Goal: Task Accomplishment & Management: Manage account settings

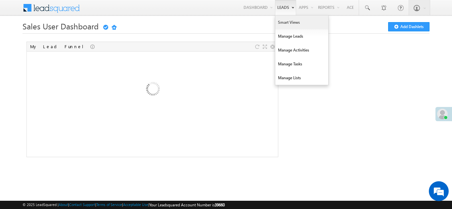
click at [283, 22] on link "Smart Views" at bounding box center [301, 23] width 53 height 14
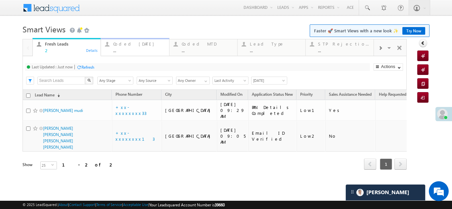
click at [130, 44] on div "Coded Today" at bounding box center [139, 43] width 52 height 5
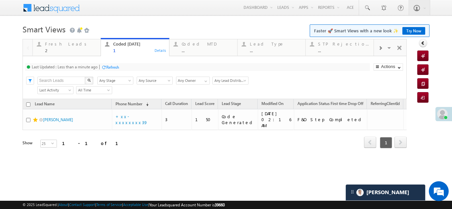
click at [118, 66] on div "Refresh" at bounding box center [112, 67] width 13 height 5
click at [51, 48] on div "Fresh Leads 2" at bounding box center [71, 46] width 52 height 13
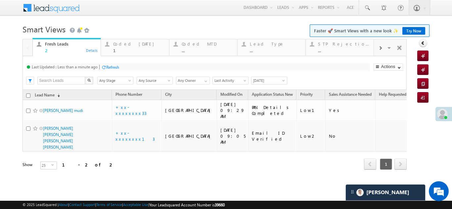
click at [108, 66] on div "Refresh" at bounding box center [112, 67] width 13 height 5
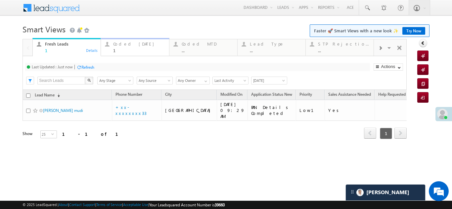
click at [132, 44] on div "Coded Today" at bounding box center [139, 43] width 52 height 5
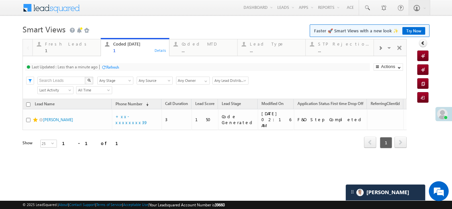
click at [112, 68] on div "Refresh" at bounding box center [112, 67] width 13 height 5
click at [59, 46] on div "Fresh Leads" at bounding box center [71, 43] width 52 height 5
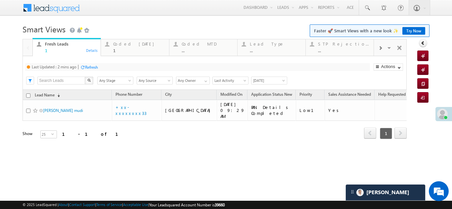
click at [93, 65] on div "Refresh" at bounding box center [91, 67] width 13 height 5
click at [124, 45] on div "Coded Today" at bounding box center [139, 43] width 52 height 5
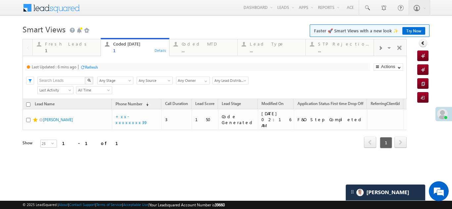
click at [91, 68] on div "Refresh" at bounding box center [91, 67] width 13 height 5
click at [71, 46] on div "Fresh Leads" at bounding box center [71, 43] width 52 height 5
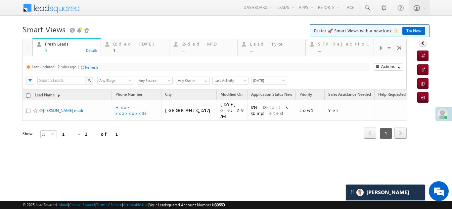
click at [95, 66] on div "Refresh" at bounding box center [91, 67] width 13 height 5
click at [88, 67] on div "Refresh" at bounding box center [87, 67] width 13 height 5
click at [117, 66] on div "Refresh" at bounding box center [112, 67] width 13 height 5
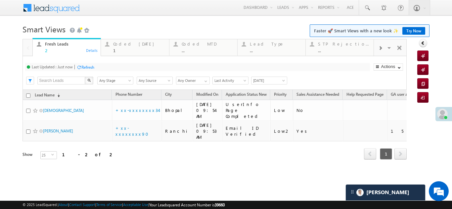
click at [88, 67] on div "Refresh" at bounding box center [87, 67] width 13 height 5
click at [122, 45] on div "Coded [DATE]" at bounding box center [139, 43] width 52 height 5
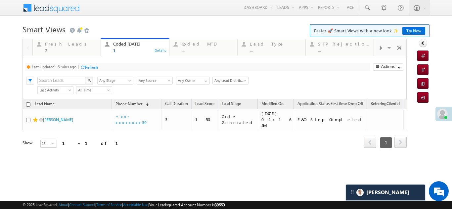
click at [93, 65] on div "Refresh" at bounding box center [91, 67] width 13 height 5
click at [59, 45] on div "Fresh Leads" at bounding box center [71, 43] width 52 height 5
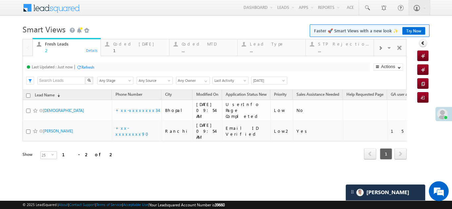
click at [90, 67] on div "Refresh" at bounding box center [87, 67] width 13 height 5
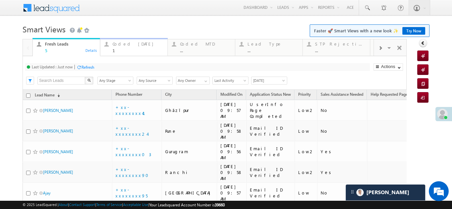
click at [121, 43] on div "Coded Today" at bounding box center [137, 43] width 51 height 5
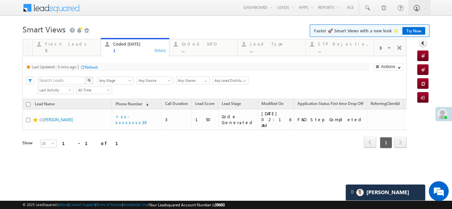
click at [91, 68] on div "Refresh" at bounding box center [91, 67] width 13 height 5
click at [55, 43] on div "Fresh Leads" at bounding box center [71, 43] width 52 height 5
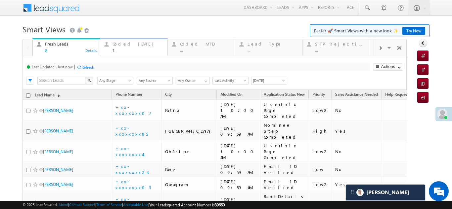
click at [131, 44] on div "Coded Today" at bounding box center [137, 43] width 51 height 5
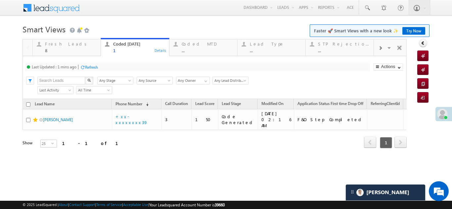
click at [92, 65] on div "Fresh Leads 8 Details Coded Today 1 Details Coded MTD ... Details Lead Type ...…" at bounding box center [214, 103] width 384 height 128
click at [60, 42] on div "Fresh Leads" at bounding box center [71, 43] width 52 height 5
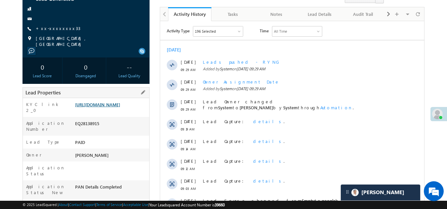
scroll to position [66, 0]
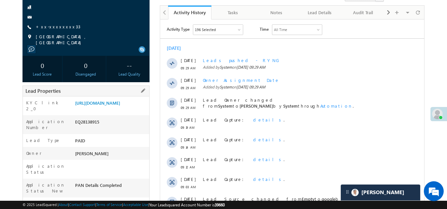
drag, startPoint x: 75, startPoint y: 131, endPoint x: 113, endPoint y: 127, distance: 38.5
click at [113, 127] on div "EQ28138915" at bounding box center [111, 123] width 76 height 9
copy div "EQ28138915"
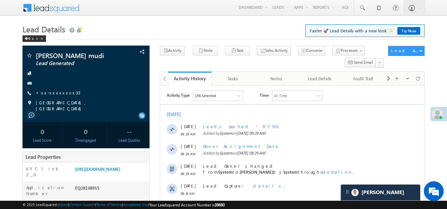
scroll to position [165, 0]
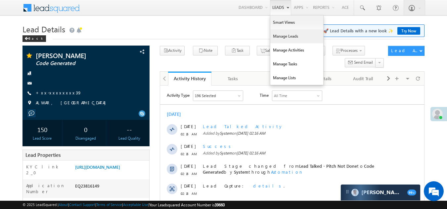
click at [273, 33] on link "Manage Leads" at bounding box center [296, 36] width 53 height 14
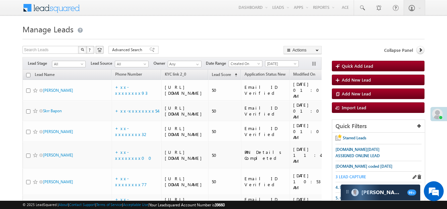
click at [353, 176] on span "3 LEAD CAPTURE" at bounding box center [350, 177] width 30 height 5
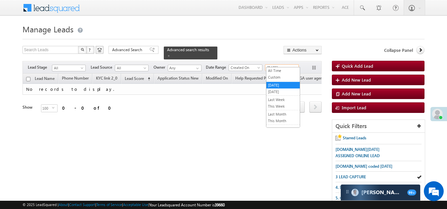
click at [278, 65] on span "[DATE]" at bounding box center [280, 68] width 31 height 6
click at [276, 71] on link "All Time" at bounding box center [282, 71] width 33 height 6
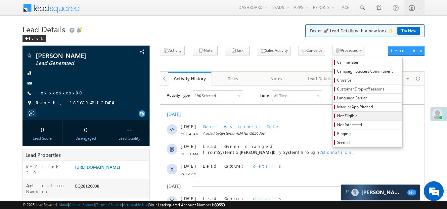
click at [337, 118] on span "Not Eligible" at bounding box center [368, 116] width 63 height 6
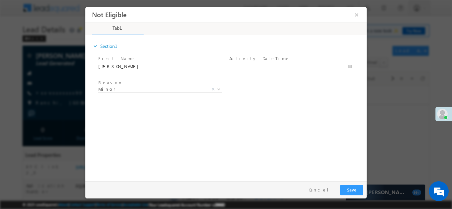
type input "09/01/25 9:57 AM"
click at [266, 63] on input "09/01/25 9:57 AM" at bounding box center [290, 66] width 122 height 7
click at [332, 134] on div "expand_more Section1 First Name *" at bounding box center [228, 106] width 278 height 143
click at [352, 188] on button "Save" at bounding box center [351, 190] width 23 height 10
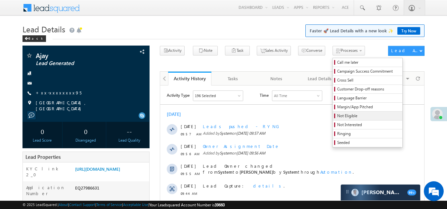
click at [337, 116] on span "Not Eligible" at bounding box center [368, 116] width 63 height 6
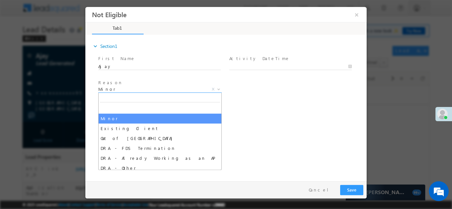
click at [137, 88] on span "Minor" at bounding box center [152, 89] width 108 height 6
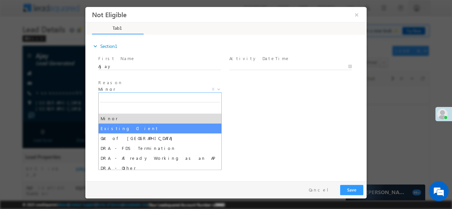
select select "Existing Client"
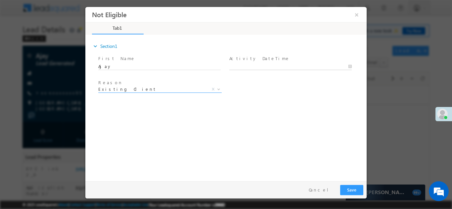
type input "09/01/25 10:02 AM"
click at [275, 64] on input "09/01/25 10:02 AM" at bounding box center [290, 66] width 122 height 7
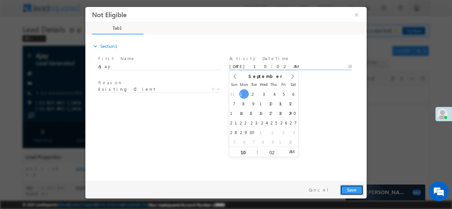
click at [354, 187] on button "Save" at bounding box center [351, 190] width 23 height 10
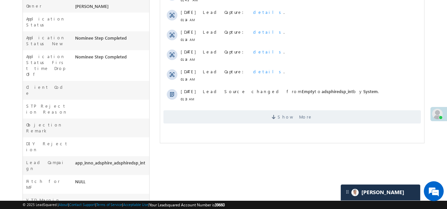
scroll to position [232, 0]
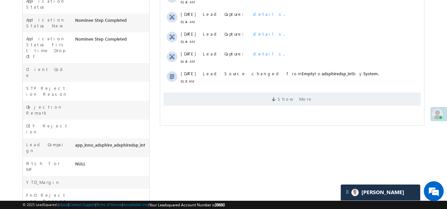
click at [217, 102] on span "Show More" at bounding box center [291, 99] width 257 height 13
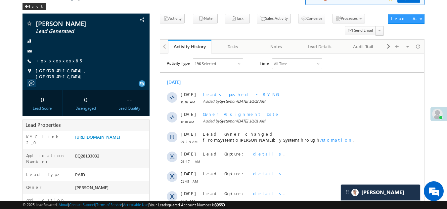
scroll to position [0, 0]
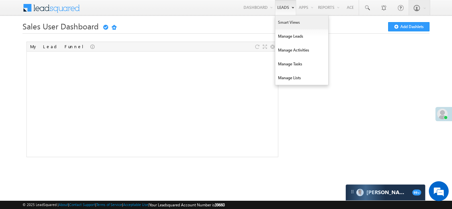
click at [283, 24] on link "Smart Views" at bounding box center [301, 23] width 53 height 14
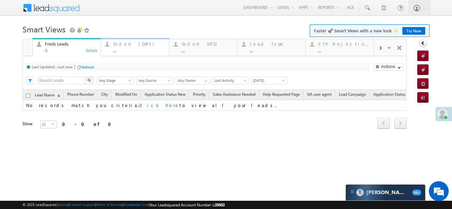
click at [125, 46] on div "Coded Today" at bounding box center [139, 43] width 52 height 5
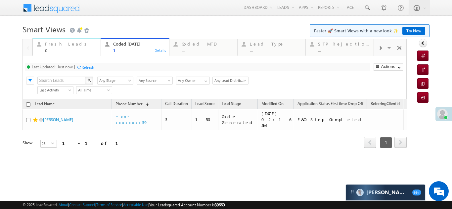
click at [59, 45] on div "Fresh Leads" at bounding box center [71, 43] width 52 height 5
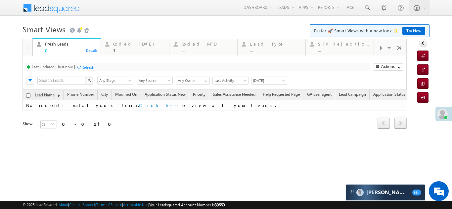
click at [94, 66] on div "Refresh" at bounding box center [87, 67] width 13 height 5
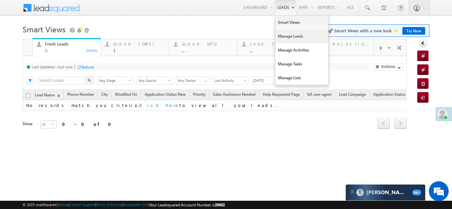
click at [286, 35] on link "Manage Leads" at bounding box center [301, 36] width 53 height 14
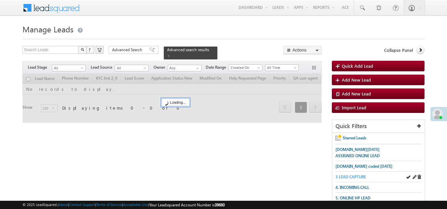
click at [348, 176] on span "3 LEAD CAPTURE" at bounding box center [350, 177] width 30 height 5
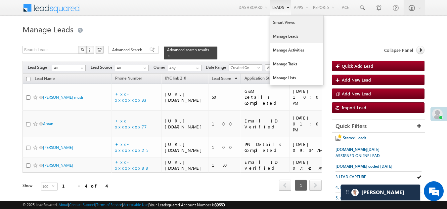
click at [277, 21] on link "Smart Views" at bounding box center [296, 23] width 53 height 14
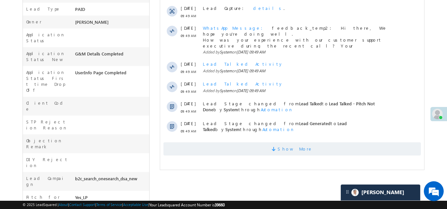
scroll to position [198, 0]
click at [196, 144] on span "Show More" at bounding box center [291, 148] width 257 height 13
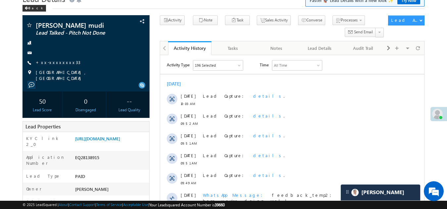
scroll to position [0, 0]
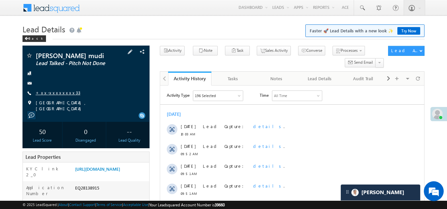
click at [57, 94] on link "+xx-xxxxxxxx33" at bounding box center [58, 93] width 45 height 6
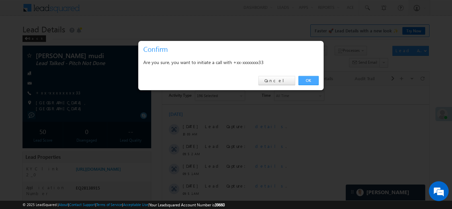
click at [305, 80] on link "OK" at bounding box center [308, 80] width 20 height 9
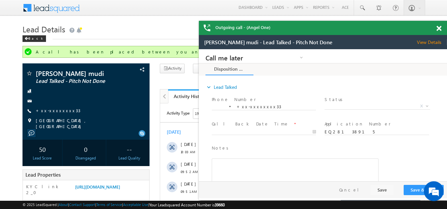
click at [441, 28] on span at bounding box center [438, 29] width 5 height 6
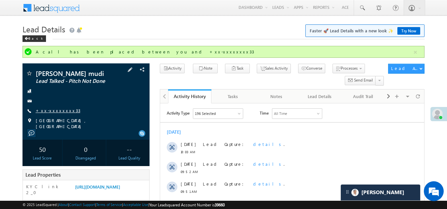
click at [56, 108] on link "+xx-xxxxxxxx33" at bounding box center [58, 111] width 45 height 6
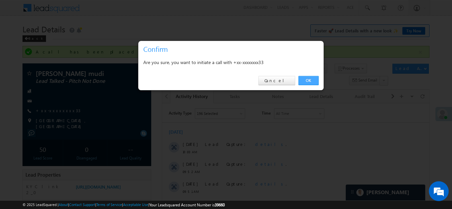
click at [308, 78] on link "OK" at bounding box center [308, 80] width 20 height 9
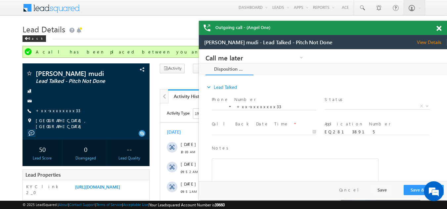
click at [438, 27] on span at bounding box center [438, 29] width 5 height 6
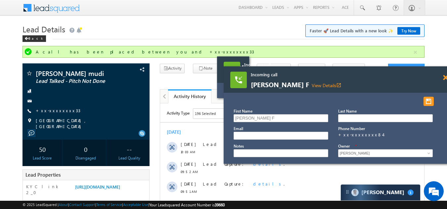
click at [243, 71] on span at bounding box center [240, 68] width 5 height 6
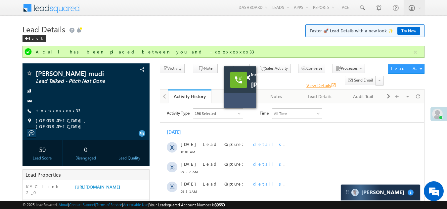
click at [315, 86] on link "View Details open_in_new" at bounding box center [321, 85] width 30 height 6
click at [311, 85] on link "View Details open_in_new" at bounding box center [321, 85] width 30 height 6
click at [248, 77] on span at bounding box center [247, 78] width 5 height 6
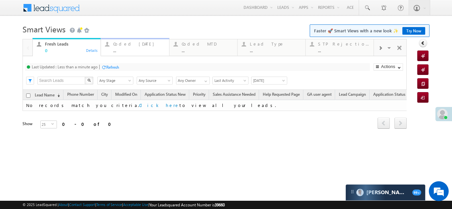
click at [135, 44] on div "Coded [DATE]" at bounding box center [139, 43] width 52 height 5
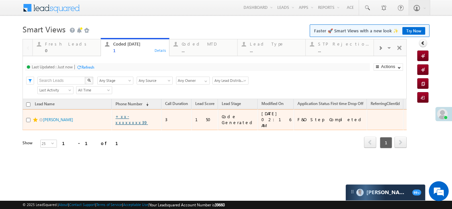
click at [131, 117] on link "+xx-xxxxxxxx39" at bounding box center [131, 120] width 32 height 12
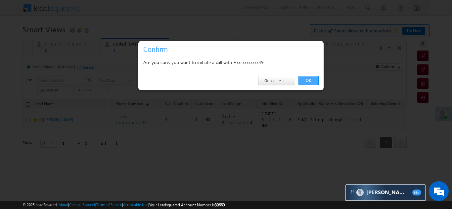
click at [309, 79] on link "OK" at bounding box center [308, 80] width 20 height 9
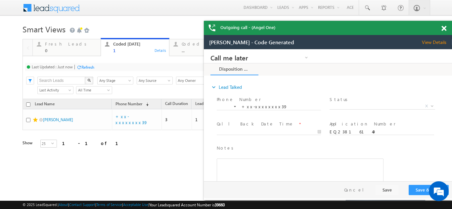
click at [433, 39] on span "View Details" at bounding box center [437, 42] width 30 height 6
click at [56, 48] on div "Fresh Leads 0" at bounding box center [71, 46] width 52 height 13
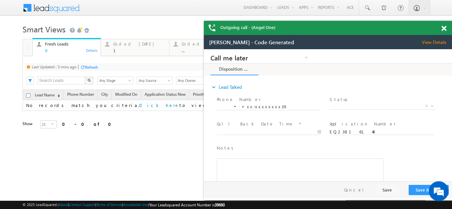
click at [441, 28] on span at bounding box center [443, 29] width 5 height 6
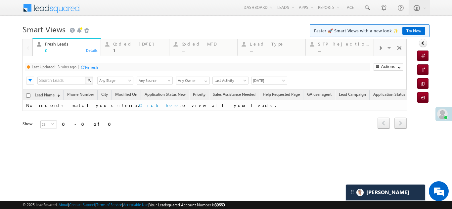
click at [95, 66] on div "Refresh" at bounding box center [91, 67] width 13 height 5
click at [89, 67] on div "Refresh" at bounding box center [87, 67] width 13 height 5
click at [121, 43] on div "Coded Today" at bounding box center [139, 43] width 52 height 5
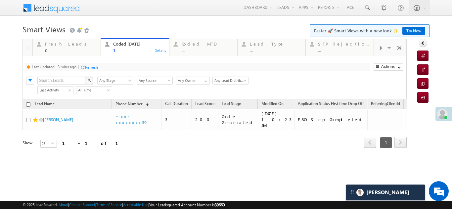
click at [93, 67] on div "Refresh" at bounding box center [91, 67] width 13 height 5
click at [86, 65] on div "Refresh" at bounding box center [87, 67] width 13 height 5
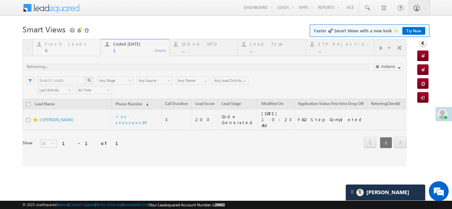
click at [59, 47] on div "Fresh Leads 0" at bounding box center [71, 46] width 52 height 13
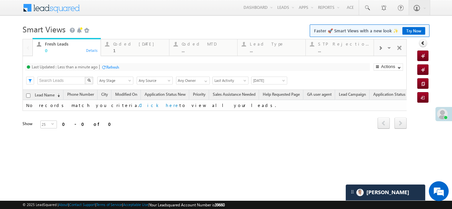
click at [113, 66] on div "Refresh" at bounding box center [112, 67] width 13 height 5
click at [129, 46] on div "Coded Today" at bounding box center [139, 43] width 52 height 5
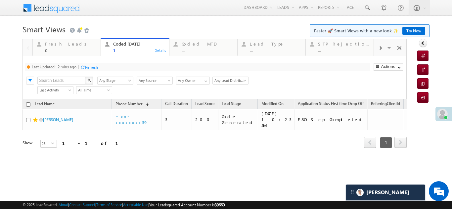
click at [93, 66] on div "Refresh" at bounding box center [91, 67] width 13 height 5
click at [62, 44] on div "Fresh Leads" at bounding box center [71, 43] width 52 height 5
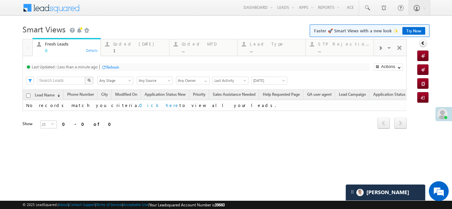
click at [112, 67] on div "Refresh" at bounding box center [112, 67] width 13 height 5
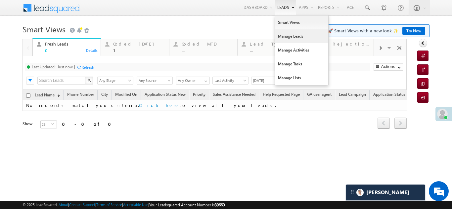
click at [285, 38] on link "Manage Leads" at bounding box center [301, 36] width 53 height 14
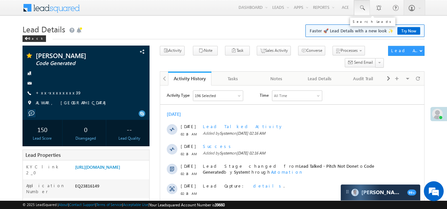
click at [360, 7] on span at bounding box center [362, 8] width 7 height 7
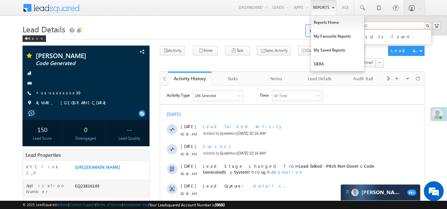
type input "8295064560"
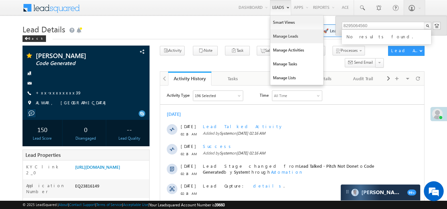
click at [284, 36] on link "Manage Leads" at bounding box center [296, 36] width 53 height 14
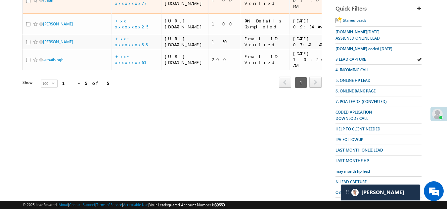
scroll to position [132, 0]
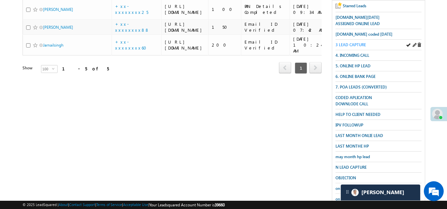
click at [355, 42] on span "3 LEAD CAPTURE" at bounding box center [350, 44] width 30 height 5
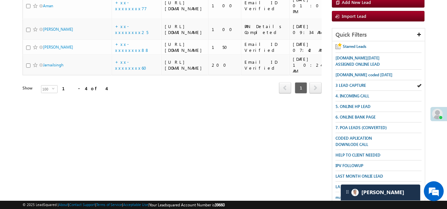
scroll to position [33, 0]
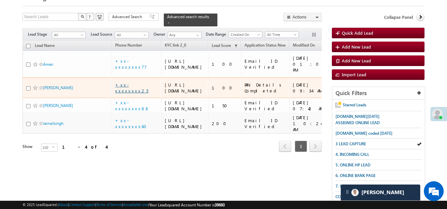
click at [130, 94] on link "+xx-xxxxxxxx25" at bounding box center [131, 88] width 33 height 12
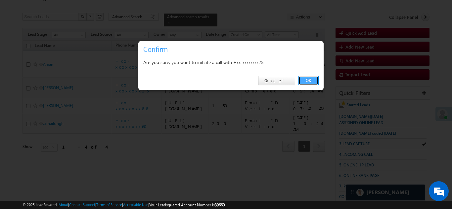
click at [307, 79] on link "OK" at bounding box center [308, 80] width 20 height 9
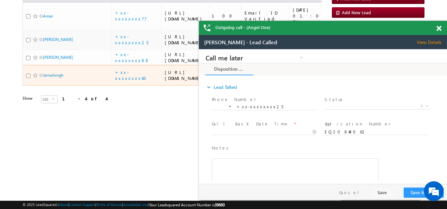
scroll to position [0, 0]
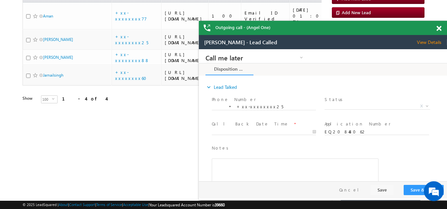
click at [437, 28] on span at bounding box center [438, 29] width 5 height 6
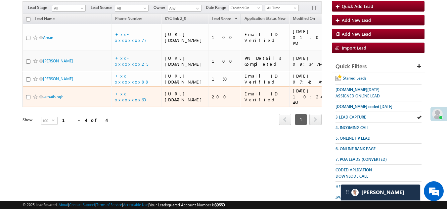
scroll to position [66, 0]
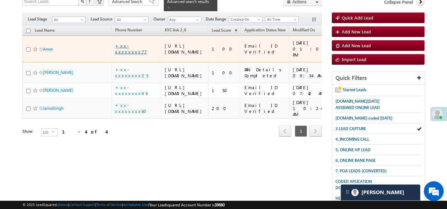
click at [130, 50] on link "+xx-xxxxxxxx77" at bounding box center [131, 49] width 32 height 12
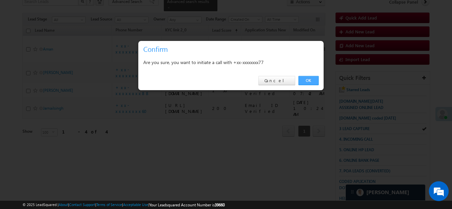
click at [308, 83] on link "OK" at bounding box center [308, 80] width 20 height 9
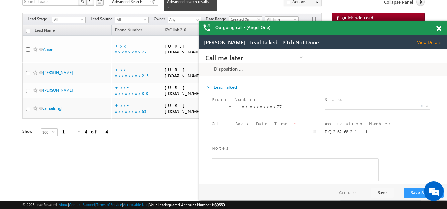
scroll to position [0, 0]
click at [440, 29] on span at bounding box center [438, 29] width 5 height 6
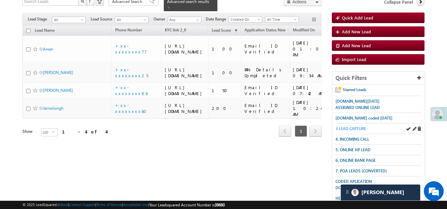
click at [355, 126] on span "3 LEAD CAPTURE" at bounding box center [350, 128] width 30 height 5
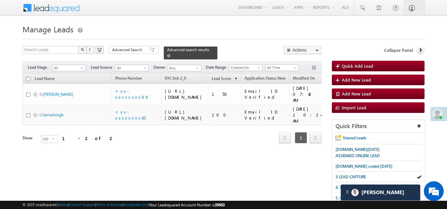
click at [170, 54] on span at bounding box center [168, 55] width 3 height 3
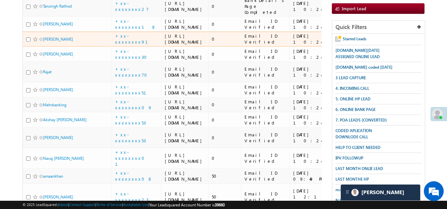
scroll to position [33, 0]
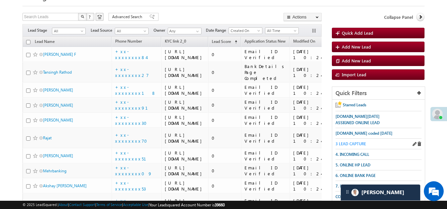
click at [361, 143] on span "3 LEAD CAPTURE" at bounding box center [350, 144] width 30 height 5
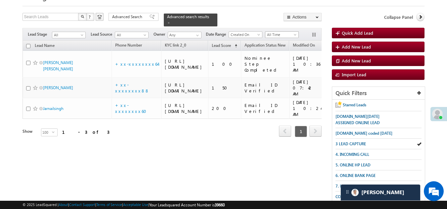
click at [275, 32] on span "All Time" at bounding box center [280, 35] width 31 height 6
click at [277, 38] on link "All Time" at bounding box center [282, 38] width 33 height 6
click at [350, 142] on span "3 LEAD CAPTURE" at bounding box center [350, 144] width 30 height 5
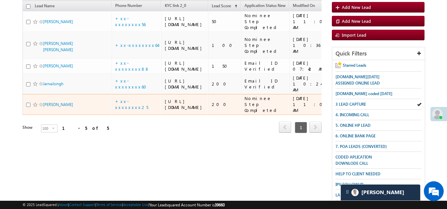
scroll to position [66, 0]
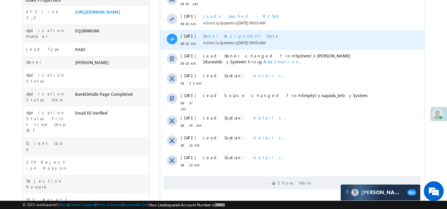
scroll to position [165, 0]
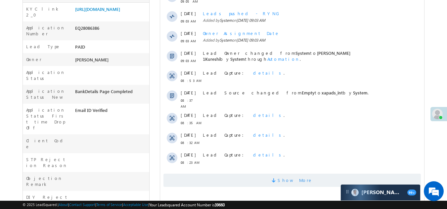
click at [270, 180] on span "Show More" at bounding box center [291, 180] width 257 height 13
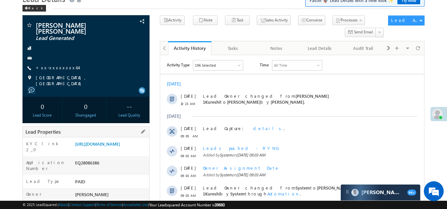
scroll to position [0, 0]
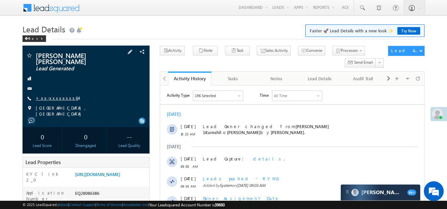
click at [51, 95] on link "+xx-xxxxxxxx64" at bounding box center [57, 98] width 43 height 6
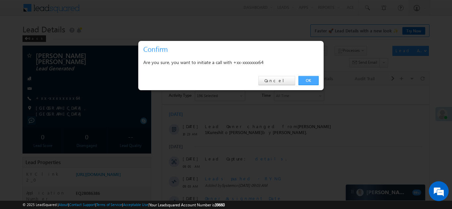
click at [306, 78] on link "OK" at bounding box center [308, 80] width 20 height 9
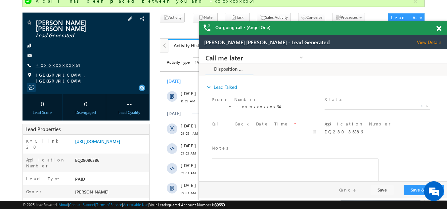
click at [50, 62] on link "+xx-xxxxxxxx64" at bounding box center [57, 65] width 43 height 6
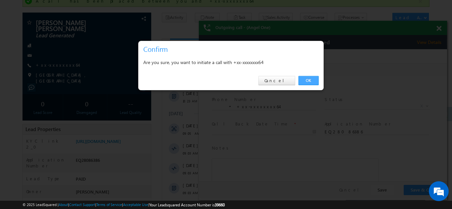
click at [306, 79] on link "OK" at bounding box center [308, 80] width 20 height 9
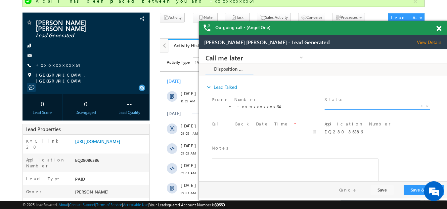
click at [344, 104] on span "X" at bounding box center [377, 106] width 105 height 7
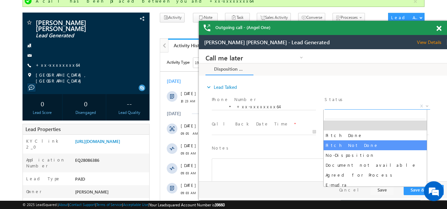
select select "Pitch Not Done"
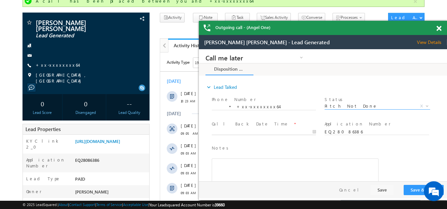
type input "[DATE] 10:26 AM"
click at [229, 130] on input "[DATE] 10:26 AM" at bounding box center [264, 132] width 104 height 7
click at [417, 192] on button "Save & Close" at bounding box center [424, 190] width 40 height 10
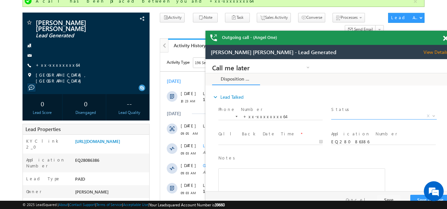
click at [359, 115] on span "X" at bounding box center [383, 116] width 105 height 7
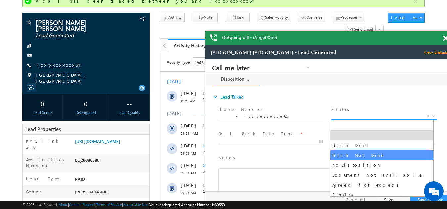
select select "Pitch Not Done"
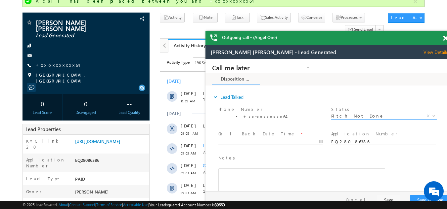
type input "09/01/25 10:27 AM"
click at [255, 141] on input "09/01/25 10:27 AM" at bounding box center [270, 142] width 104 height 7
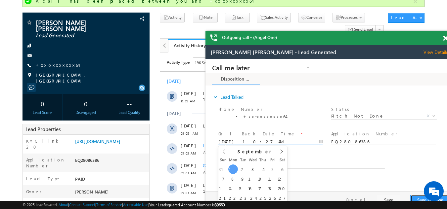
click at [415, 196] on button "Save & Close" at bounding box center [430, 200] width 40 height 10
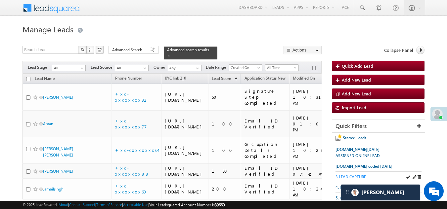
click at [353, 175] on span "3 LEAD CAPTURE" at bounding box center [350, 177] width 30 height 5
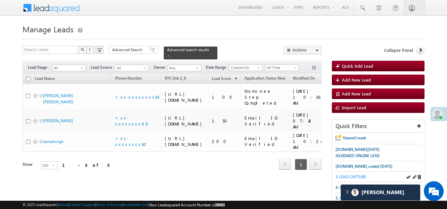
click at [355, 175] on span "3 LEAD CAPTURE" at bounding box center [350, 177] width 30 height 5
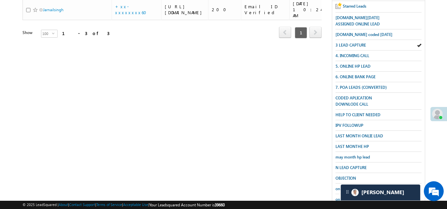
scroll to position [33, 0]
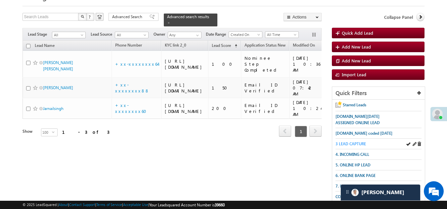
click at [358, 144] on span "3 LEAD CAPTURE" at bounding box center [350, 144] width 30 height 5
click at [61, 32] on span "All" at bounding box center [67, 35] width 31 height 6
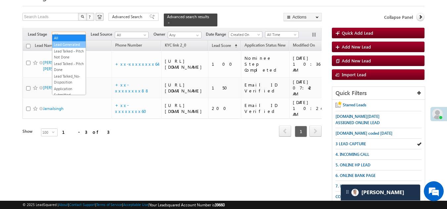
click at [65, 48] on link "Lead Generated" at bounding box center [68, 45] width 33 height 6
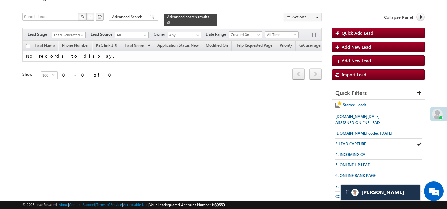
click at [170, 21] on span at bounding box center [168, 22] width 3 height 3
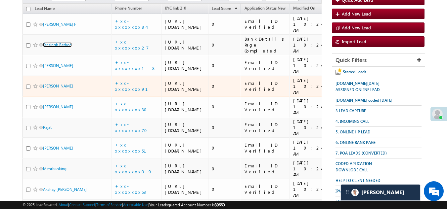
scroll to position [22, 0]
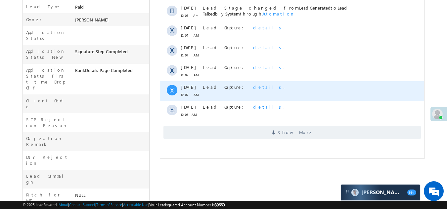
scroll to position [198, 0]
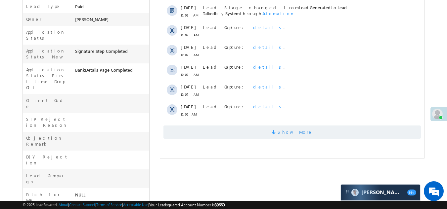
click at [248, 134] on span "Show More" at bounding box center [291, 132] width 257 height 13
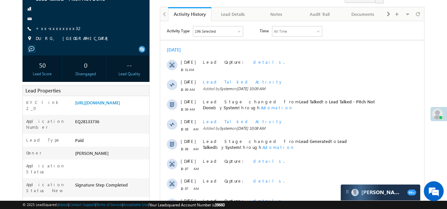
scroll to position [33, 0]
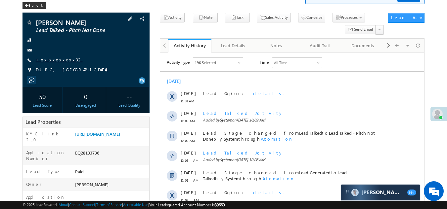
click at [53, 59] on link "+xx-xxxxxxxx32" at bounding box center [59, 60] width 47 height 6
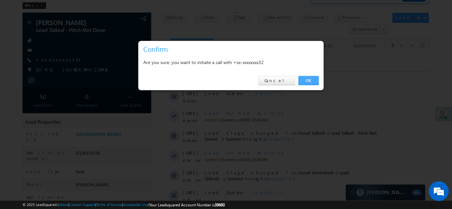
click at [306, 78] on link "OK" at bounding box center [308, 80] width 20 height 9
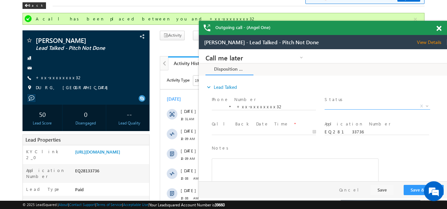
click at [340, 106] on span "X" at bounding box center [377, 106] width 105 height 7
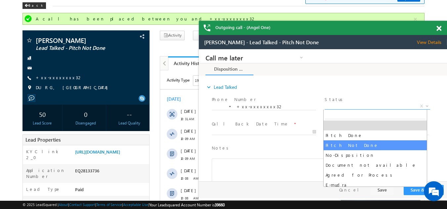
select select "Pitch Not Done"
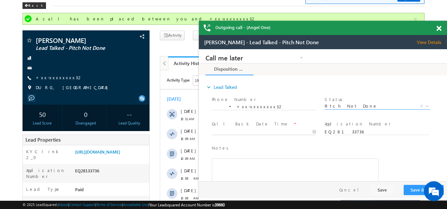
type input "09/01/25 10:33 AM"
click at [235, 130] on input "09/01/25 10:33 AM" at bounding box center [264, 132] width 104 height 7
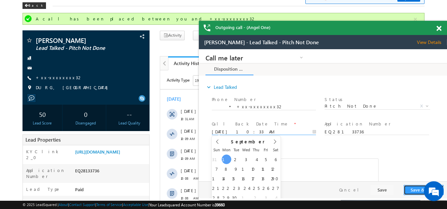
click at [415, 191] on button "Save & Close" at bounding box center [424, 190] width 40 height 10
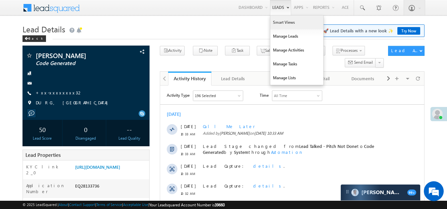
click at [281, 26] on link "Smart Views" at bounding box center [296, 23] width 53 height 14
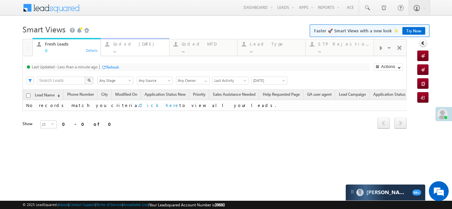
click at [121, 43] on div "Coded Today" at bounding box center [139, 43] width 52 height 5
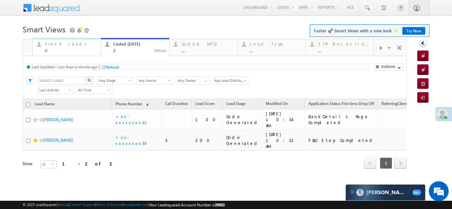
click at [54, 43] on div "Fresh Leads" at bounding box center [71, 43] width 52 height 5
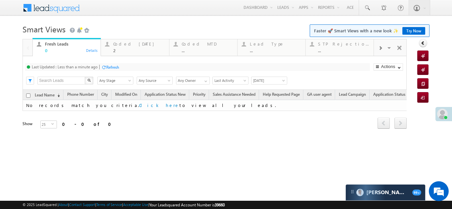
click at [118, 68] on div "Refresh" at bounding box center [112, 67] width 13 height 5
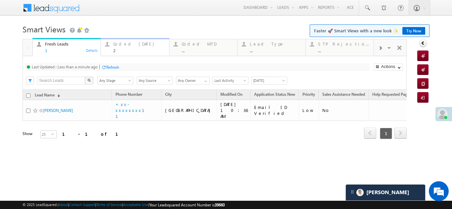
click at [133, 45] on div "Coded Today" at bounding box center [139, 43] width 52 height 5
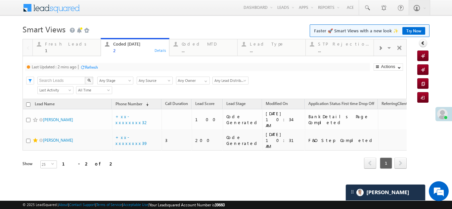
click at [93, 64] on div "Refresh" at bounding box center [89, 67] width 18 height 6
click at [109, 66] on div "Refresh" at bounding box center [112, 67] width 13 height 5
click at [61, 46] on div "Fresh Leads" at bounding box center [71, 43] width 52 height 5
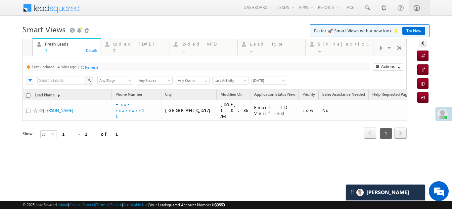
click at [94, 66] on div "Refresh" at bounding box center [91, 67] width 13 height 5
click at [87, 67] on div "Refresh" at bounding box center [87, 67] width 13 height 5
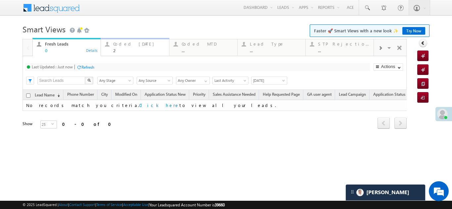
click at [124, 46] on div "Coded Today" at bounding box center [139, 43] width 52 height 5
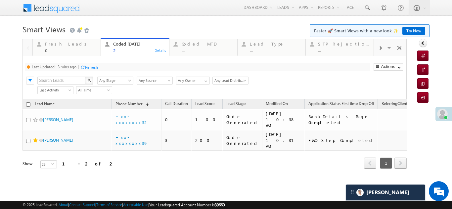
click at [97, 67] on div "Refresh" at bounding box center [91, 67] width 13 height 5
click at [57, 43] on div "Fresh Leads" at bounding box center [71, 43] width 52 height 5
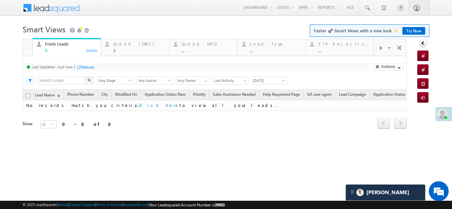
click at [81, 67] on div at bounding box center [78, 67] width 5 height 5
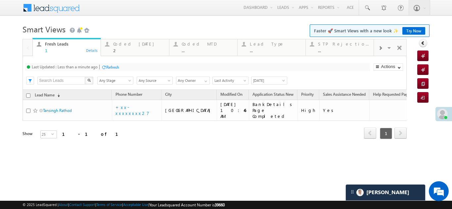
click at [116, 66] on div "Refresh" at bounding box center [112, 67] width 13 height 5
click at [83, 68] on div "Refresh" at bounding box center [87, 67] width 13 height 5
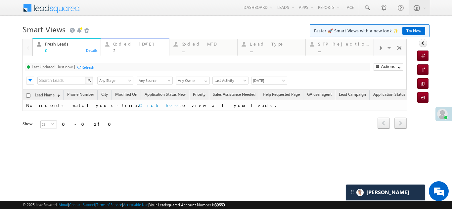
click at [123, 46] on div "Coded Today" at bounding box center [139, 43] width 52 height 5
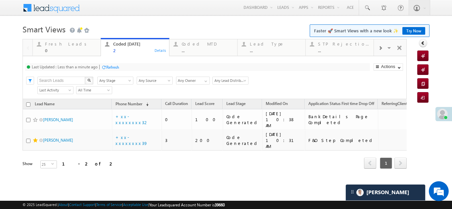
click at [113, 67] on div "Refresh" at bounding box center [112, 67] width 13 height 5
click at [89, 65] on div "Refresh" at bounding box center [87, 67] width 13 height 5
click at [111, 66] on div "Refresh" at bounding box center [112, 67] width 13 height 5
click at [52, 46] on div "Fresh Leads" at bounding box center [71, 43] width 52 height 5
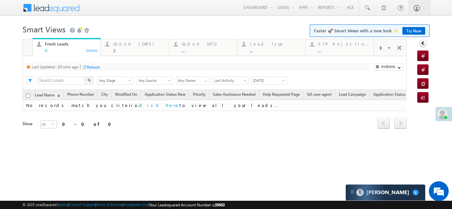
click at [96, 65] on div "Refresh" at bounding box center [93, 67] width 13 height 5
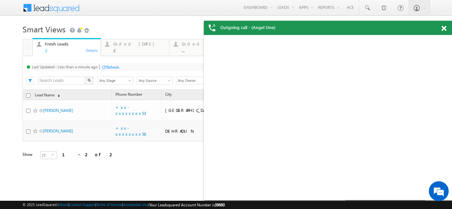
click at [110, 65] on div "Refresh" at bounding box center [112, 67] width 13 height 5
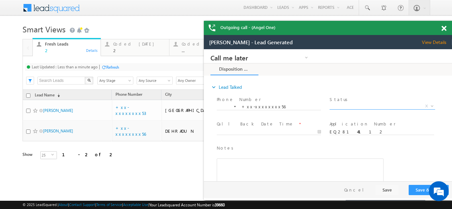
click at [348, 104] on span "X" at bounding box center [381, 106] width 105 height 7
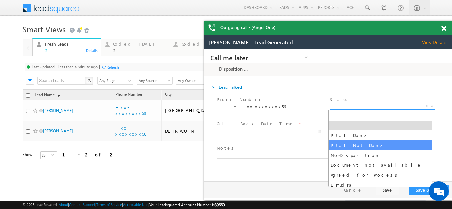
select select "Pitch Not Done"
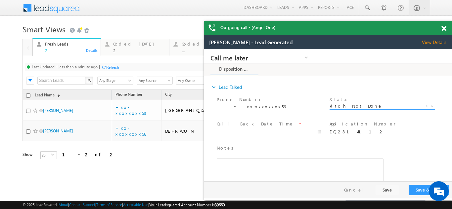
type input "09/01/25 11:10 AM"
click at [245, 131] on input "09/01/25 11:10 AM" at bounding box center [269, 132] width 104 height 7
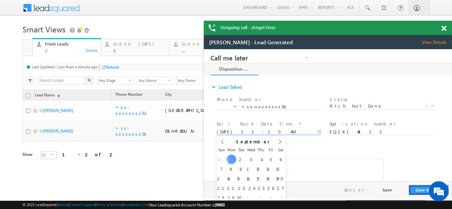
click at [416, 191] on button "Save & Close" at bounding box center [429, 190] width 40 height 10
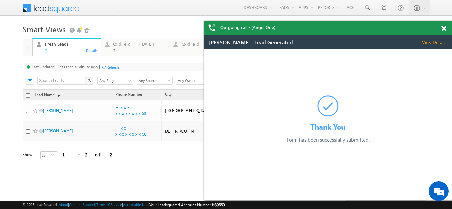
click at [111, 64] on div "Refresh" at bounding box center [110, 67] width 18 height 6
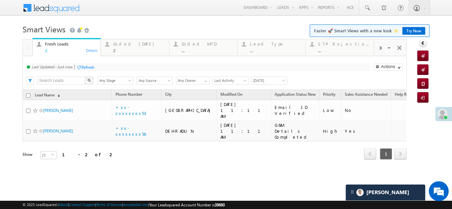
click at [88, 67] on div "Refresh" at bounding box center [87, 67] width 13 height 5
click at [89, 68] on div "Refresh" at bounding box center [87, 67] width 13 height 5
click at [130, 43] on div "Coded Today" at bounding box center [139, 43] width 52 height 5
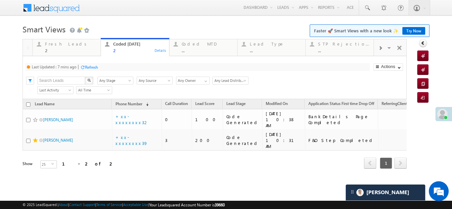
click at [97, 65] on div "Refresh" at bounding box center [91, 67] width 13 height 5
click at [62, 46] on div "Fresh Leads" at bounding box center [71, 43] width 52 height 5
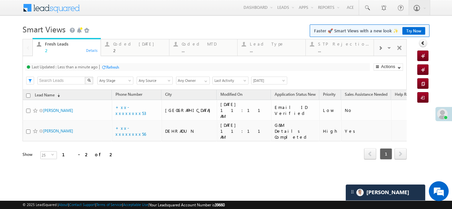
click at [110, 67] on div "Refresh" at bounding box center [112, 67] width 13 height 5
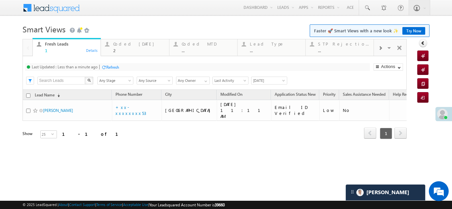
click at [112, 66] on div "Refresh" at bounding box center [112, 67] width 13 height 5
click at [119, 44] on div "Coded Today" at bounding box center [139, 43] width 52 height 5
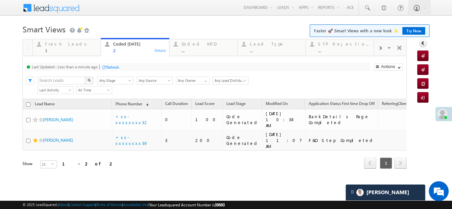
click at [119, 47] on div "Coded Today 2" at bounding box center [139, 46] width 52 height 13
click at [54, 42] on div "Fresh Leads" at bounding box center [71, 43] width 52 height 5
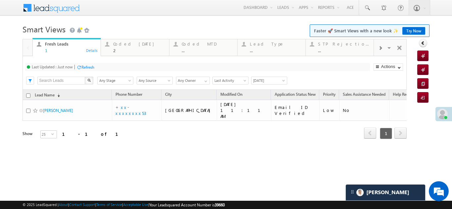
click at [87, 66] on div "Refresh" at bounding box center [87, 67] width 13 height 5
click at [92, 68] on div "Refresh" at bounding box center [87, 67] width 13 height 5
click at [111, 65] on div "Refresh" at bounding box center [112, 67] width 13 height 5
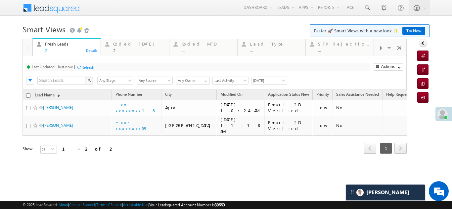
click at [89, 67] on div "Refresh" at bounding box center [87, 67] width 13 height 5
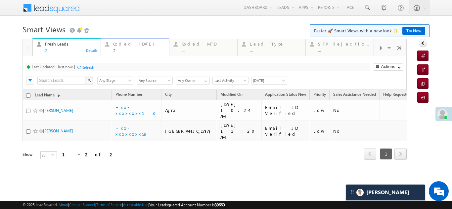
click at [115, 49] on div "2" at bounding box center [139, 50] width 52 height 5
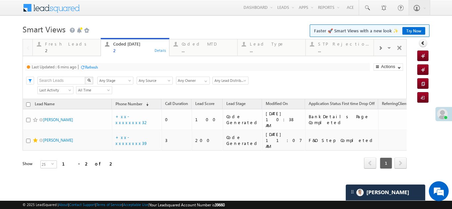
click at [93, 67] on div "Refresh" at bounding box center [91, 67] width 13 height 5
click at [61, 46] on div "Fresh Leads" at bounding box center [71, 43] width 52 height 5
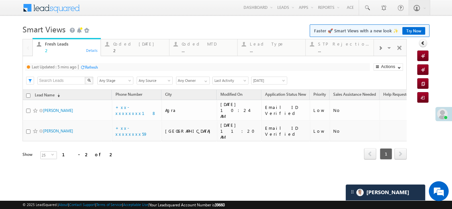
click at [93, 67] on div "Refresh" at bounding box center [91, 67] width 13 height 5
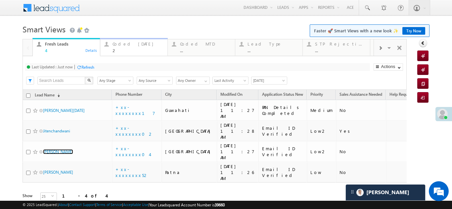
click at [124, 42] on div "Coded Today" at bounding box center [137, 43] width 51 height 5
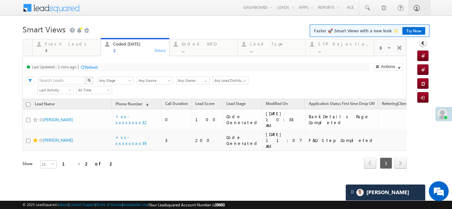
click at [88, 66] on div "Refresh" at bounding box center [91, 67] width 13 height 5
click at [62, 48] on div "4" at bounding box center [71, 50] width 52 height 5
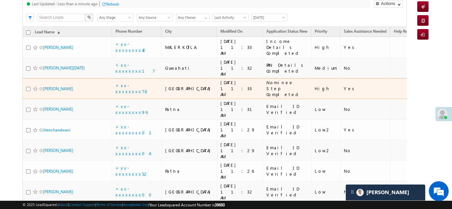
scroll to position [66, 0]
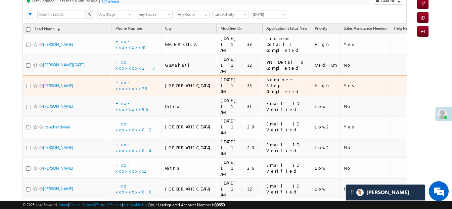
drag, startPoint x: 52, startPoint y: 72, endPoint x: 99, endPoint y: 65, distance: 47.9
click at [99, 75] on td "Prahlad singh" at bounding box center [66, 85] width 89 height 21
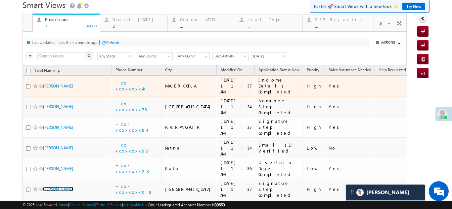
scroll to position [0, 0]
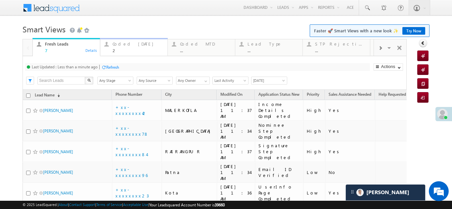
click at [126, 46] on div "Coded Today" at bounding box center [137, 43] width 51 height 5
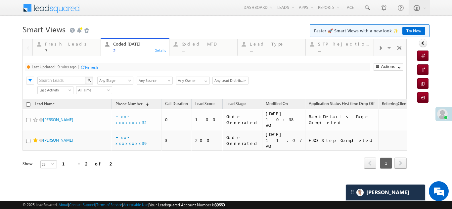
click at [94, 66] on div "Refresh" at bounding box center [91, 67] width 13 height 5
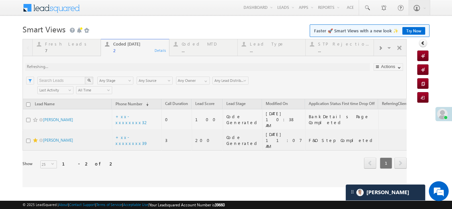
click at [55, 46] on div at bounding box center [214, 113] width 384 height 149
click at [61, 47] on div at bounding box center [214, 113] width 384 height 149
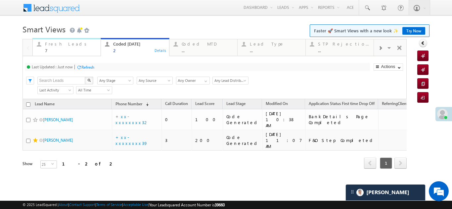
click at [57, 46] on div "Fresh Leads" at bounding box center [71, 43] width 52 height 5
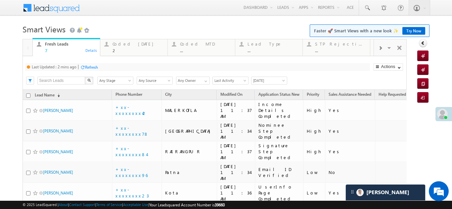
click at [91, 69] on div "Refresh" at bounding box center [91, 67] width 13 height 5
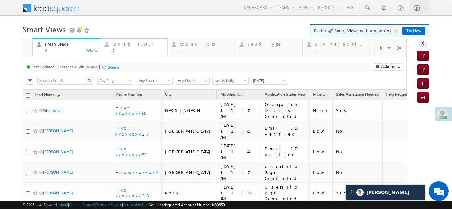
click at [124, 45] on div "Coded Today" at bounding box center [137, 43] width 51 height 5
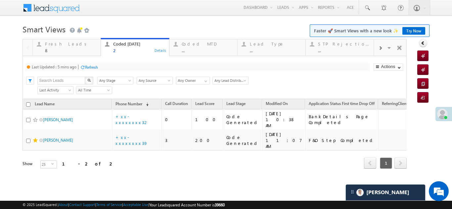
click at [93, 68] on div "Refresh" at bounding box center [91, 67] width 13 height 5
click at [88, 65] on div "Refresh" at bounding box center [87, 67] width 13 height 5
click at [86, 66] on div "Refresh" at bounding box center [87, 67] width 13 height 5
click at [56, 44] on div "Fresh Leads" at bounding box center [71, 43] width 52 height 5
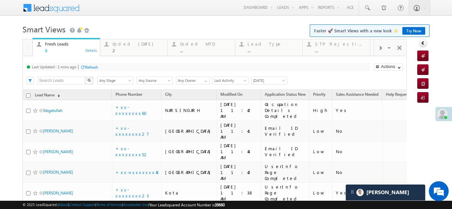
click at [94, 67] on div "Refresh" at bounding box center [91, 67] width 13 height 5
click at [114, 65] on div "Refresh" at bounding box center [112, 67] width 13 height 5
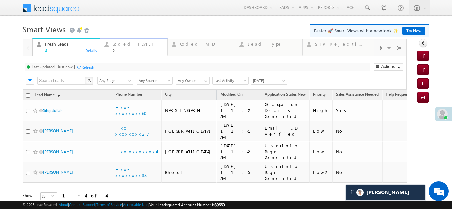
click at [126, 48] on div "2" at bounding box center [137, 50] width 51 height 5
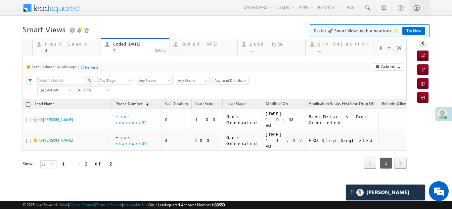
click at [92, 65] on div "Refresh" at bounding box center [91, 67] width 13 height 5
click at [90, 66] on div "Refresh" at bounding box center [87, 67] width 13 height 5
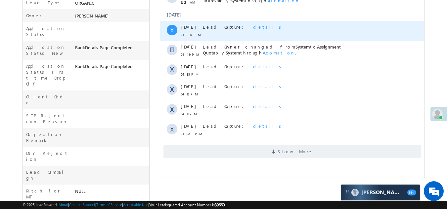
scroll to position [232, 0]
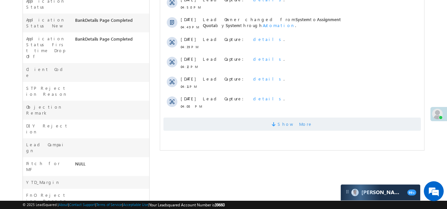
click at [219, 122] on span "Show More" at bounding box center [291, 124] width 257 height 13
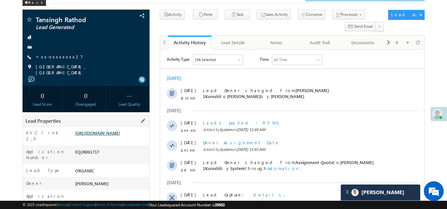
scroll to position [0, 0]
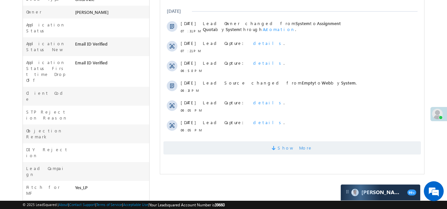
scroll to position [232, 0]
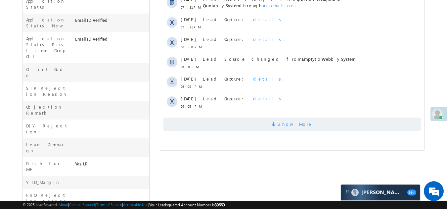
click at [254, 126] on span "Show More" at bounding box center [291, 124] width 257 height 13
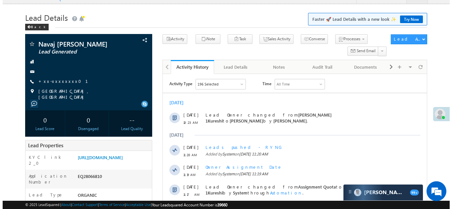
scroll to position [0, 0]
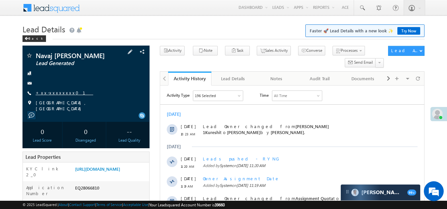
click at [50, 93] on link "+xx-xxxxxxxx01" at bounding box center [65, 93] width 58 height 6
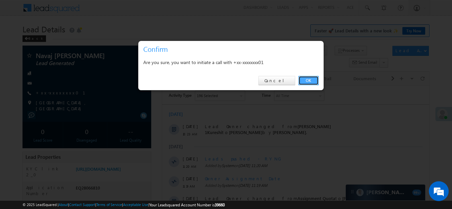
click at [311, 79] on link "OK" at bounding box center [308, 80] width 20 height 9
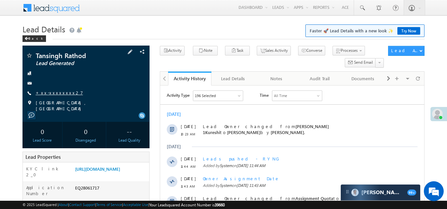
click at [52, 93] on link "+xx-xxxxxxxx27" at bounding box center [59, 93] width 47 height 6
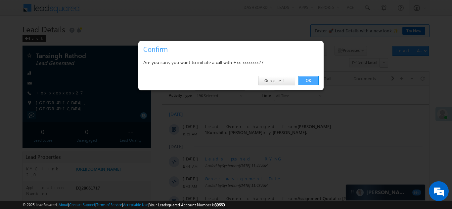
click at [306, 80] on link "OK" at bounding box center [308, 80] width 20 height 9
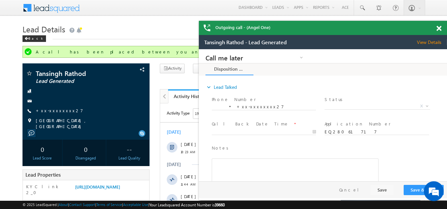
click at [440, 28] on span at bounding box center [438, 29] width 5 height 6
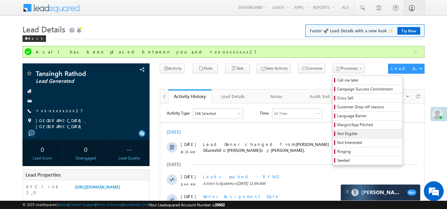
click at [337, 131] on span "Not Eligible" at bounding box center [368, 134] width 63 height 6
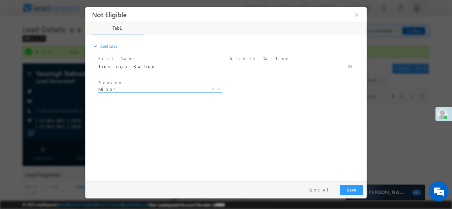
click at [113, 88] on span "Minor" at bounding box center [152, 89] width 108 height 6
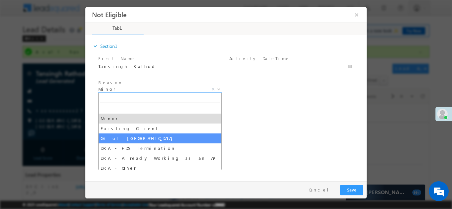
select select "Out of India"
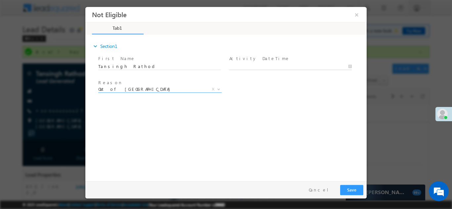
type input "09/01/25 10:45 AM"
click at [260, 64] on input "09/01/25 10:45 AM" at bounding box center [290, 66] width 122 height 7
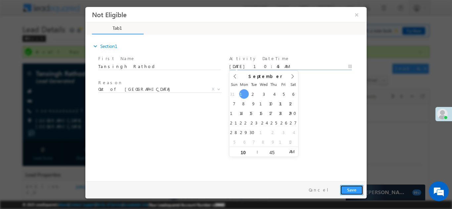
click at [349, 191] on button "Save" at bounding box center [351, 190] width 23 height 10
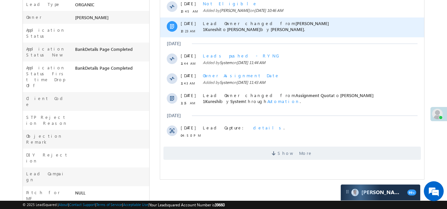
scroll to position [232, 0]
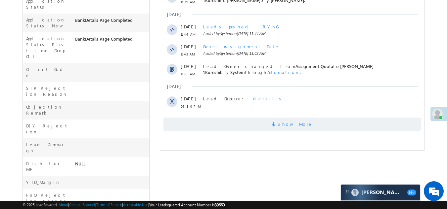
click at [185, 127] on span "Show More" at bounding box center [291, 124] width 257 height 13
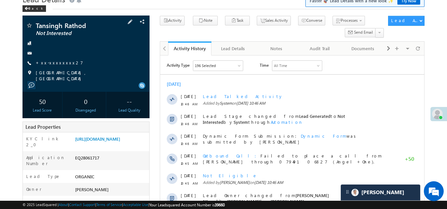
scroll to position [0, 0]
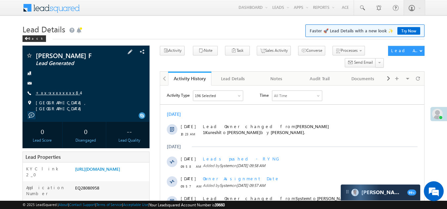
click at [47, 92] on link "+xx-xxxxxxxx84" at bounding box center [58, 93] width 45 height 6
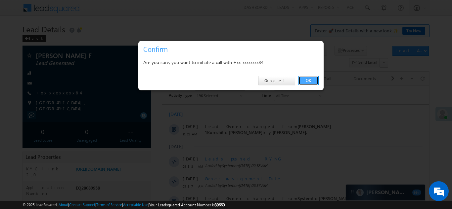
click at [310, 78] on link "OK" at bounding box center [308, 80] width 20 height 9
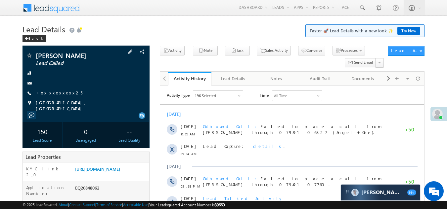
click at [56, 90] on link "+xx-xxxxxxxx25" at bounding box center [59, 93] width 47 height 6
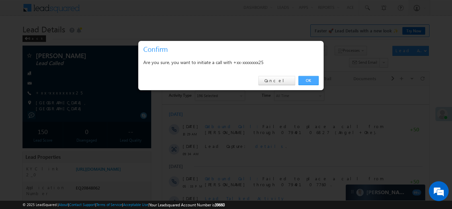
click at [308, 79] on link "OK" at bounding box center [308, 80] width 20 height 9
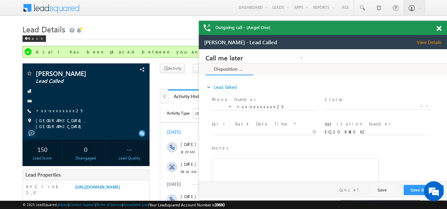
click at [439, 29] on span at bounding box center [438, 29] width 5 height 6
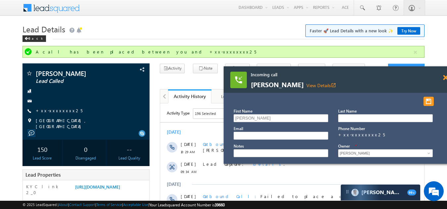
click at [446, 79] on span at bounding box center [445, 78] width 5 height 6
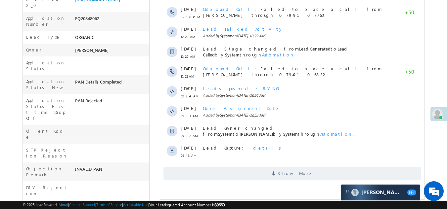
scroll to position [232, 0]
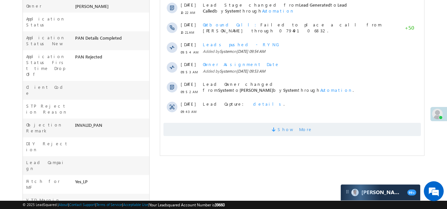
click at [215, 132] on span "Show More" at bounding box center [291, 129] width 257 height 13
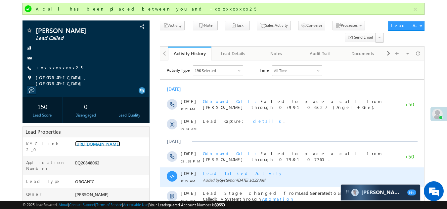
scroll to position [37, 0]
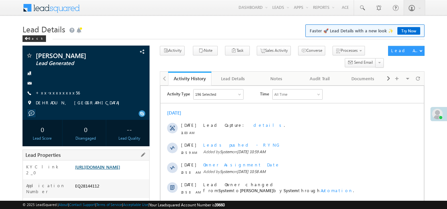
click at [105, 170] on link "[URL][DOMAIN_NAME]" at bounding box center [97, 167] width 45 height 6
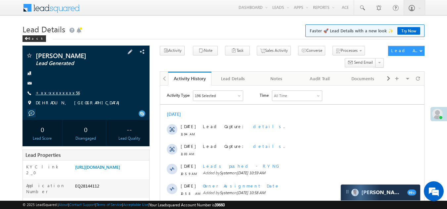
click at [52, 93] on link "+xx-xxxxxxxx56" at bounding box center [58, 93] width 44 height 6
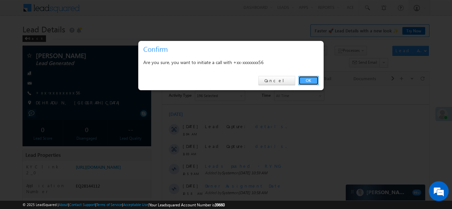
click at [310, 80] on link "OK" at bounding box center [308, 80] width 20 height 9
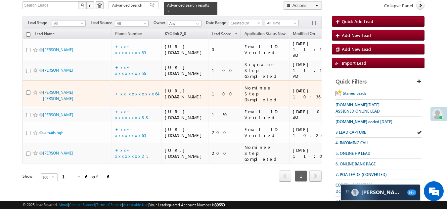
scroll to position [33, 0]
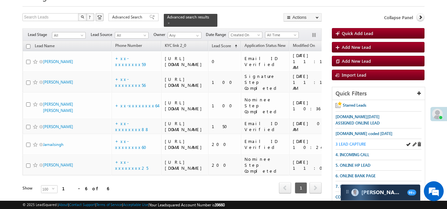
click at [351, 146] on span "3 LEAD CAPTURE" at bounding box center [350, 144] width 30 height 5
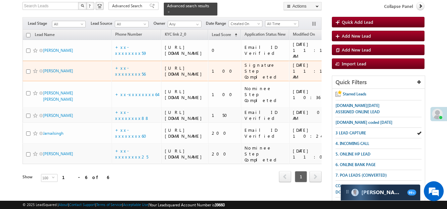
scroll to position [165, 0]
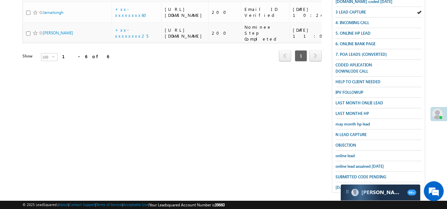
drag, startPoint x: 105, startPoint y: 174, endPoint x: 136, endPoint y: 181, distance: 31.6
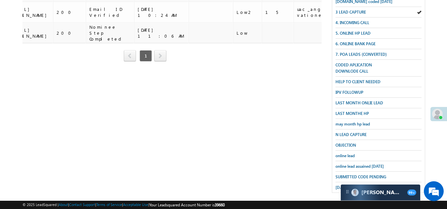
scroll to position [0, 0]
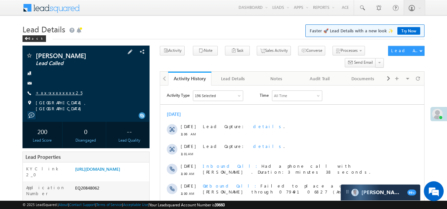
click at [59, 95] on link "+xx-xxxxxxxx25" at bounding box center [59, 93] width 47 height 6
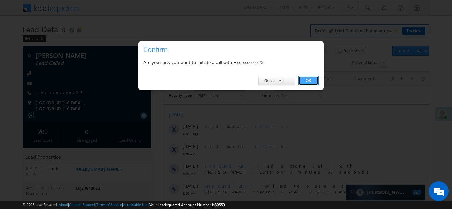
click at [313, 80] on link "OK" at bounding box center [308, 80] width 20 height 9
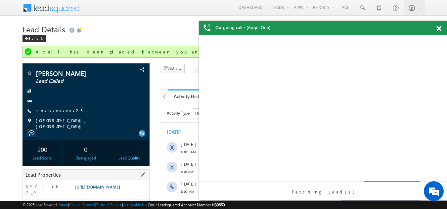
click at [106, 190] on link "https://angelbroking1-pk3em7sa.customui-test.leadsquared.com?leadId=65499e05-8e…" at bounding box center [97, 187] width 45 height 6
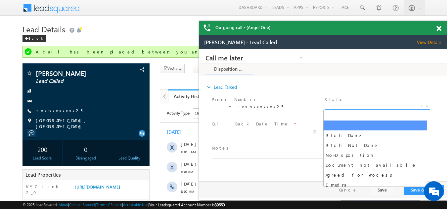
click at [351, 105] on span "X" at bounding box center [377, 106] width 105 height 7
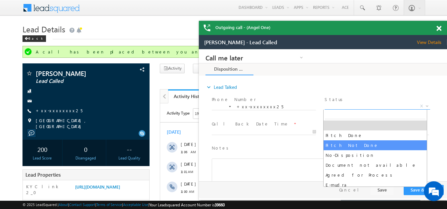
select select "Pitch Not Done"
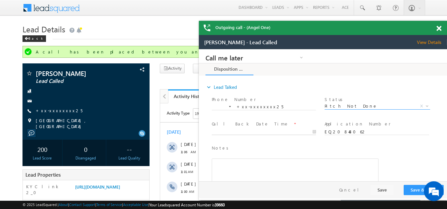
type input "09/01/25 11:25 AM"
click at [247, 130] on input "09/01/25 11:25 AM" at bounding box center [264, 132] width 104 height 7
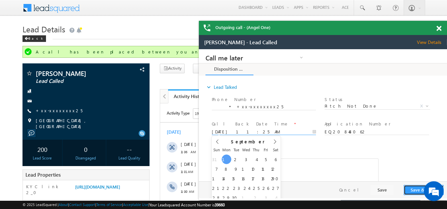
click at [416, 187] on button "Save & Close" at bounding box center [424, 190] width 40 height 10
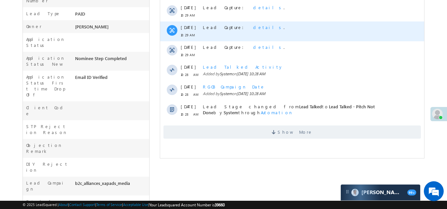
scroll to position [232, 0]
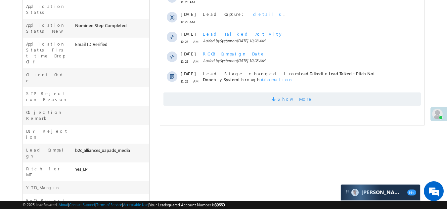
click at [246, 98] on span "Show More" at bounding box center [291, 99] width 257 height 13
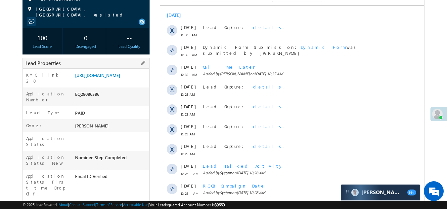
scroll to position [0, 0]
